Goal: Use online tool/utility: Utilize a website feature to perform a specific function

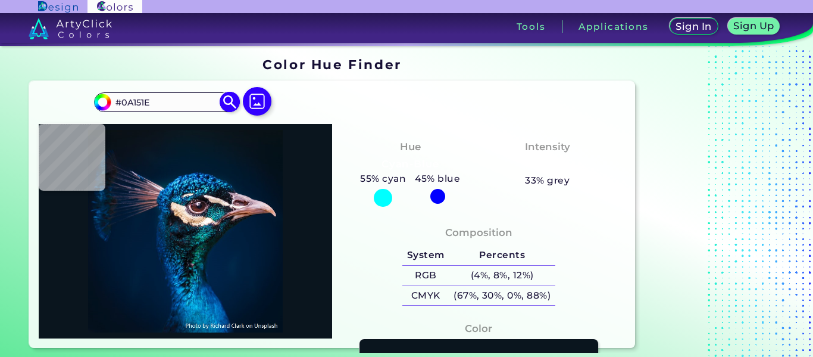
drag, startPoint x: 149, startPoint y: 101, endPoint x: 102, endPoint y: 101, distance: 47.0
click at [102, 101] on div "#0a151e #0A151E Acadia ◉ Acid Green ◉ Aero Blue ◉ Alabaster ◉ Albescent White ◉…" at bounding box center [166, 101] width 144 height 19
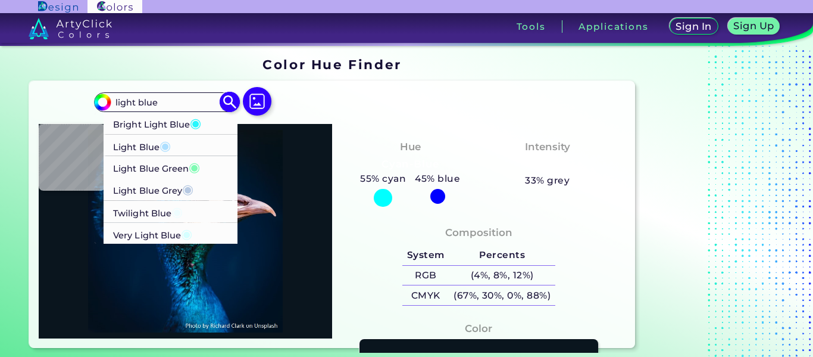
type input "light blue"
click at [143, 191] on p "Light Blue Grey ◉" at bounding box center [154, 189] width 80 height 22
type input "#b7c9e2"
type input "#B7C9E2"
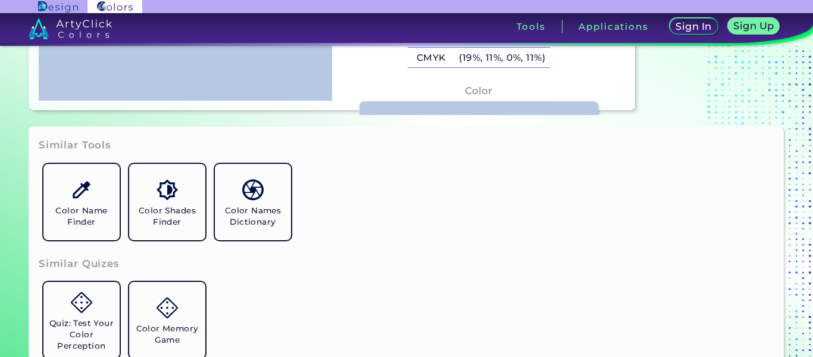
scroll to position [236, 0]
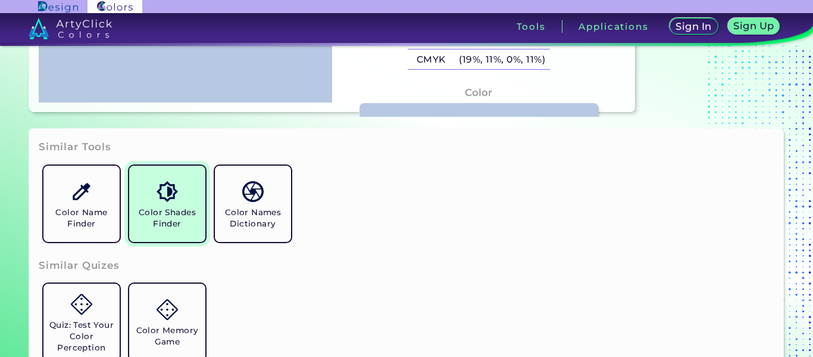
click at [190, 179] on link "Color Shades Finder" at bounding box center [167, 204] width 86 height 86
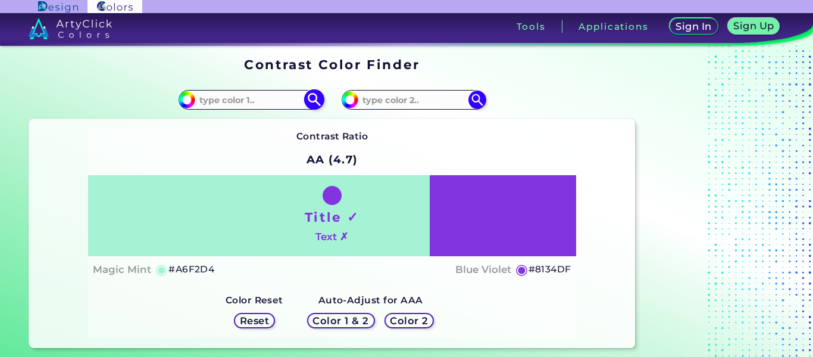
click at [262, 104] on input at bounding box center [250, 100] width 111 height 16
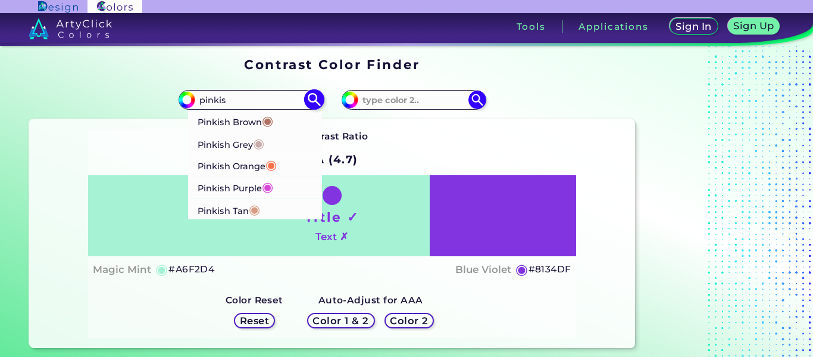
type input "pinkis"
click at [227, 215] on p "Pinkish Tan ◉" at bounding box center [229, 209] width 63 height 22
type input "#d99b82"
type input "#D99B82"
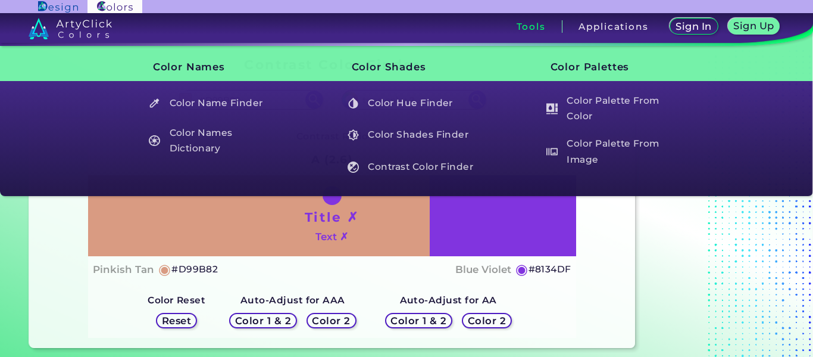
click at [535, 26] on h3 "Tools" at bounding box center [531, 26] width 29 height 9
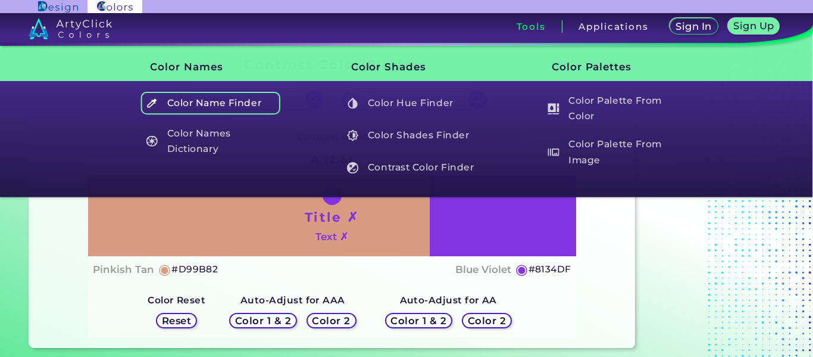
click at [217, 107] on h5 "Color Name Finder" at bounding box center [211, 103] width 140 height 23
